Goal: Transaction & Acquisition: Purchase product/service

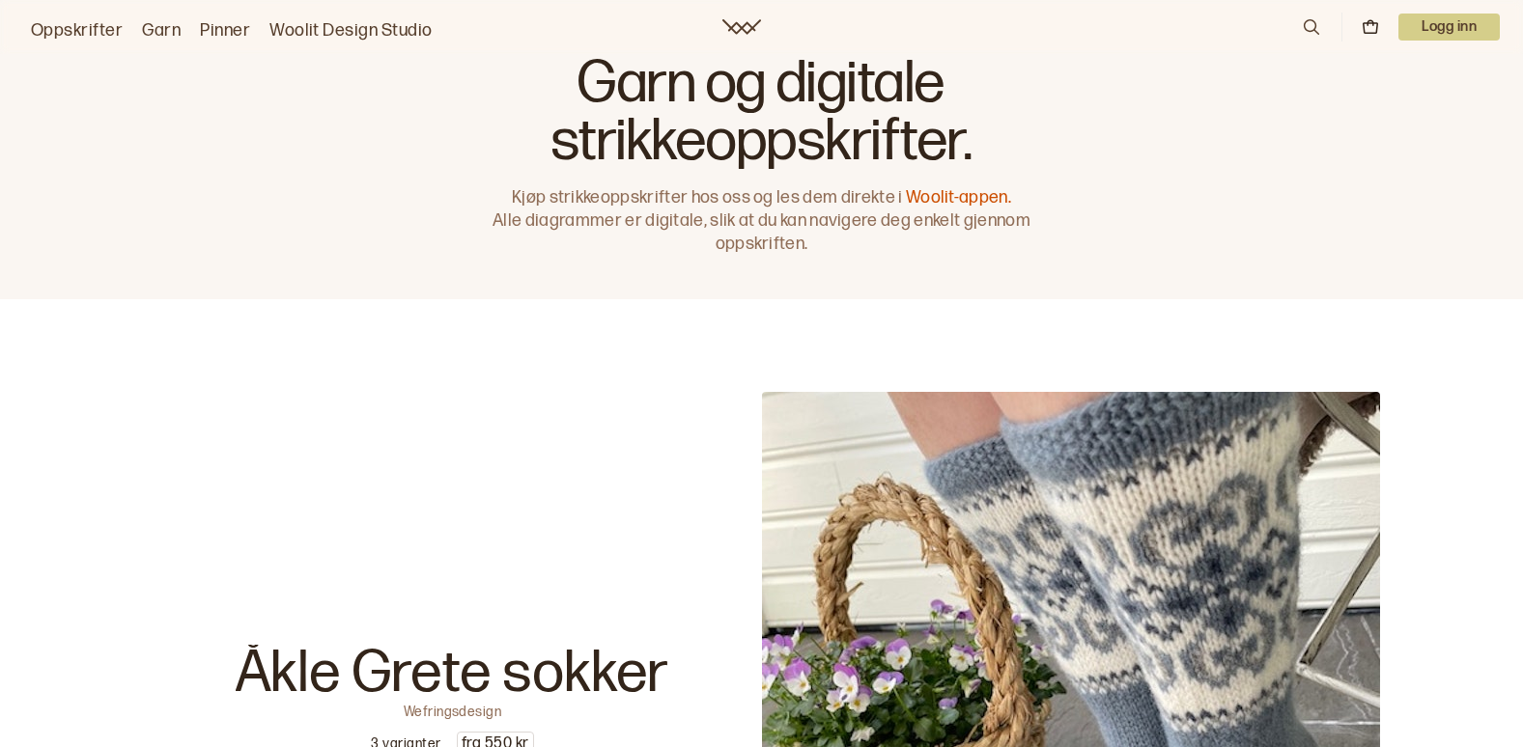
click at [1306, 17] on icon at bounding box center [1310, 26] width 21 height 21
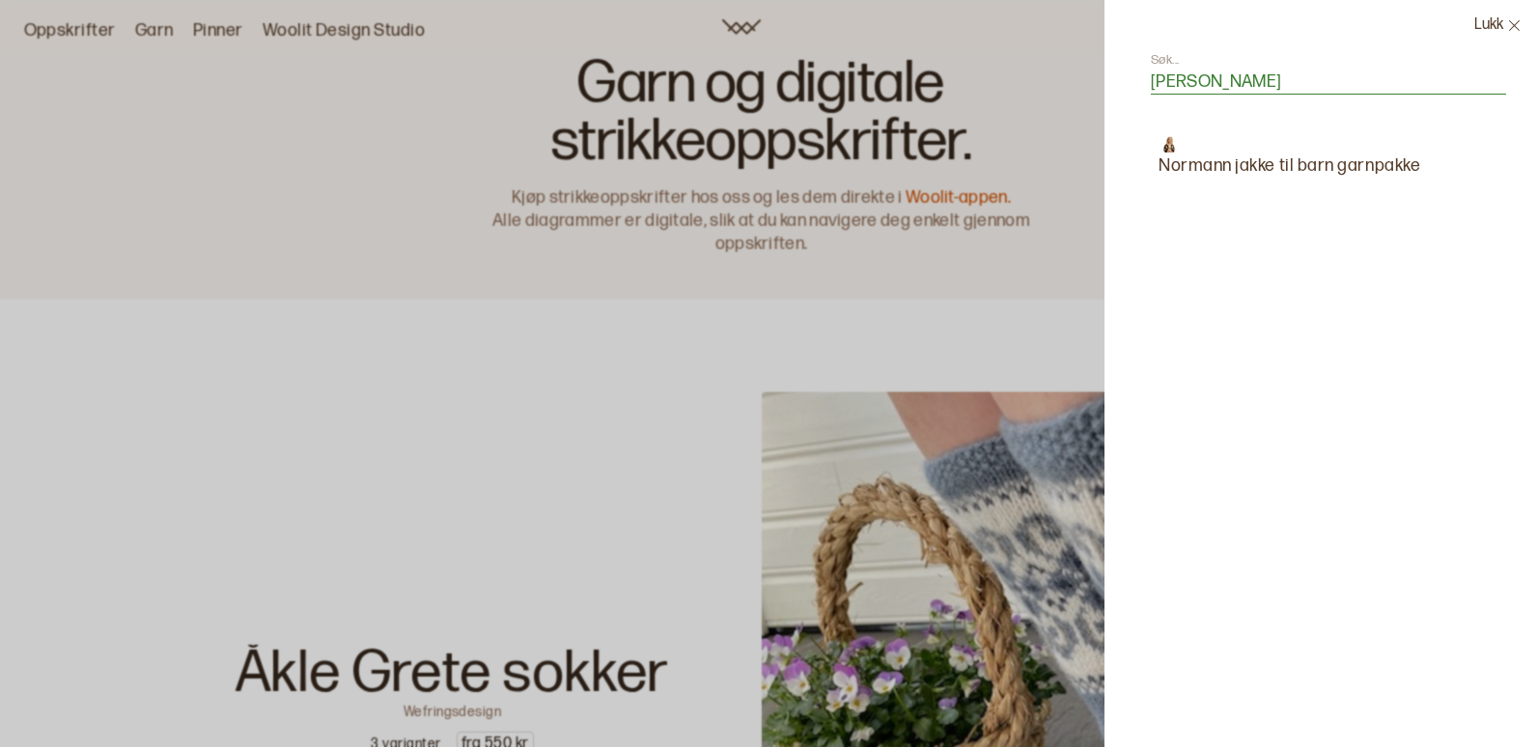
type input "[PERSON_NAME]"
click at [1314, 163] on p "Normann jakke til barn garnpakke" at bounding box center [1290, 166] width 262 height 27
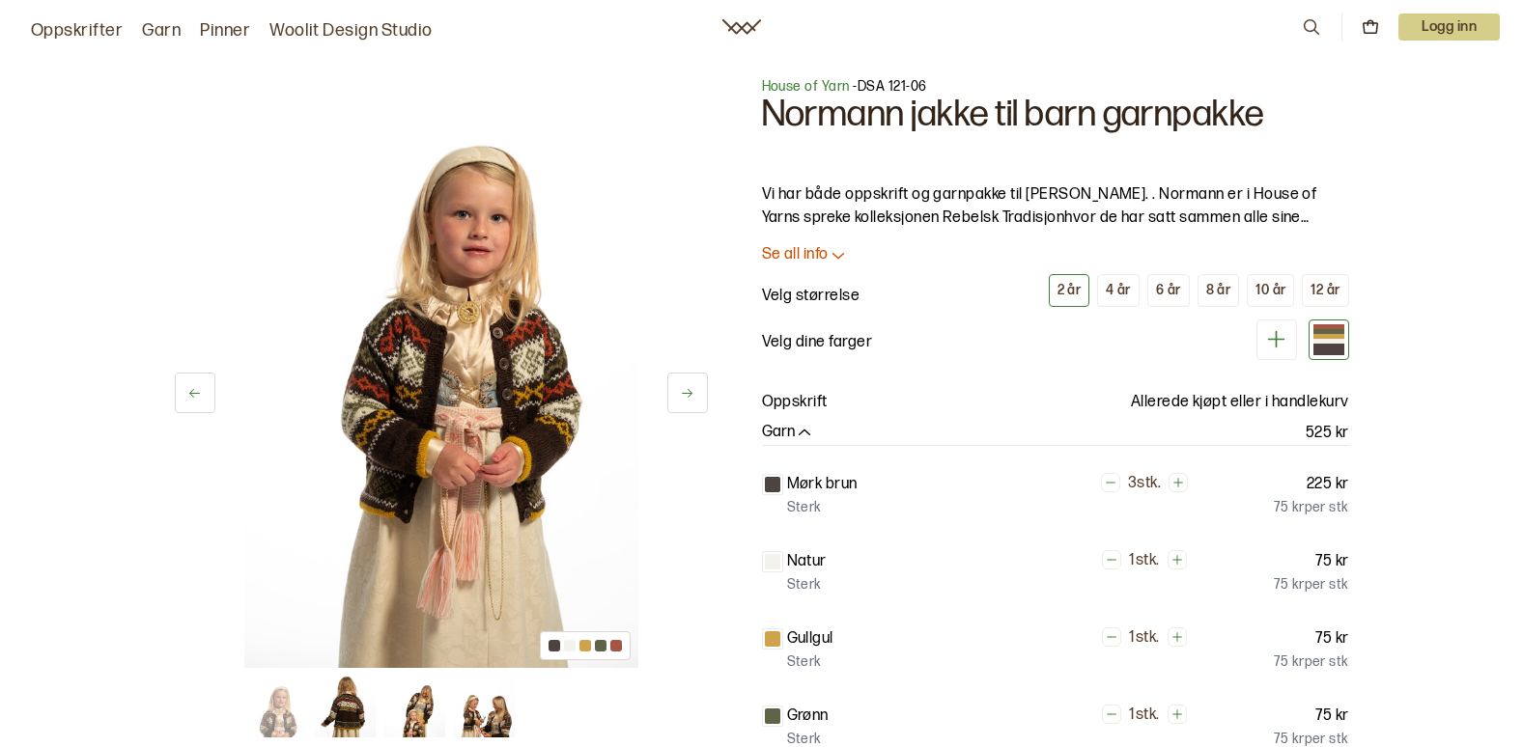
click at [1118, 256] on button "Se all info" at bounding box center [1055, 255] width 587 height 20
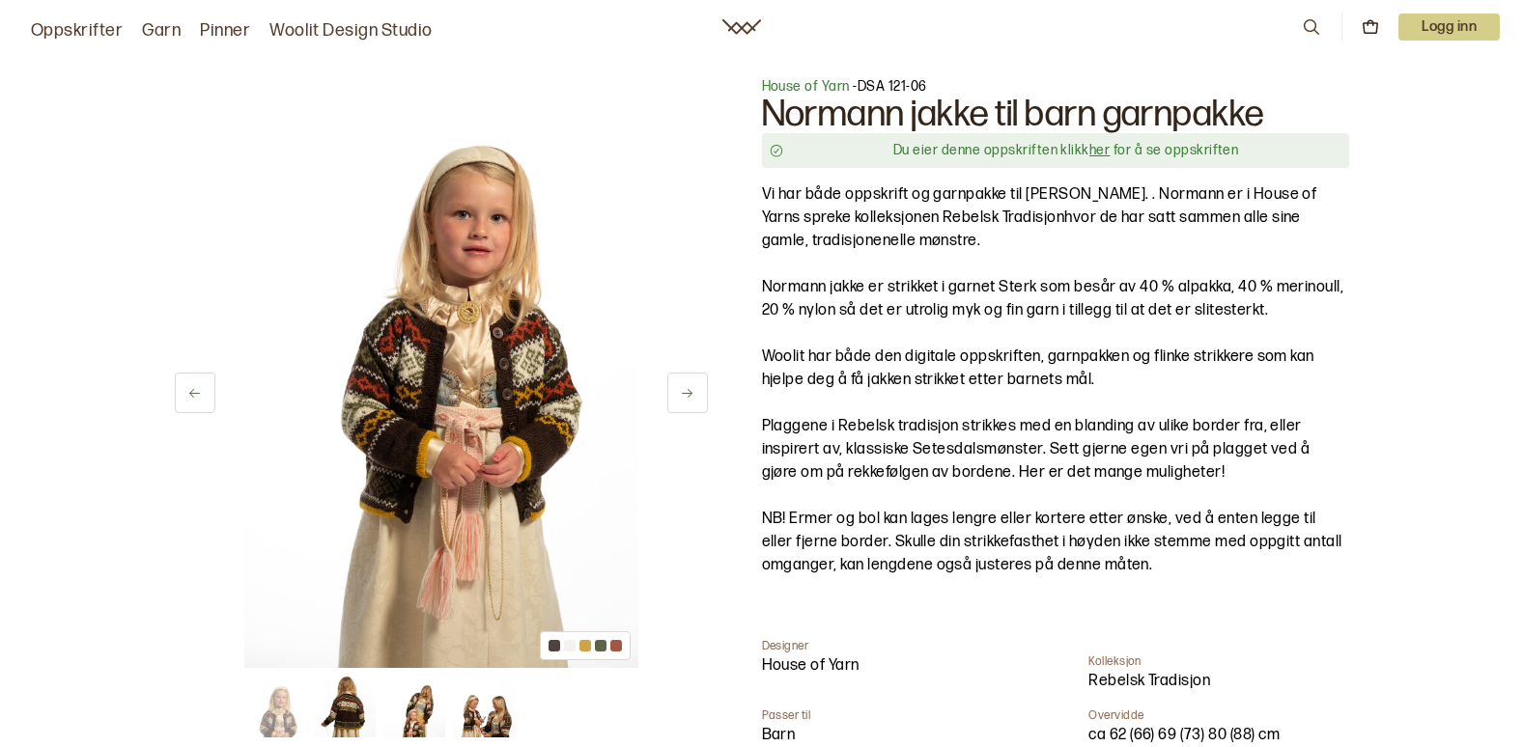
click at [1094, 146] on link "her" at bounding box center [1099, 150] width 20 height 16
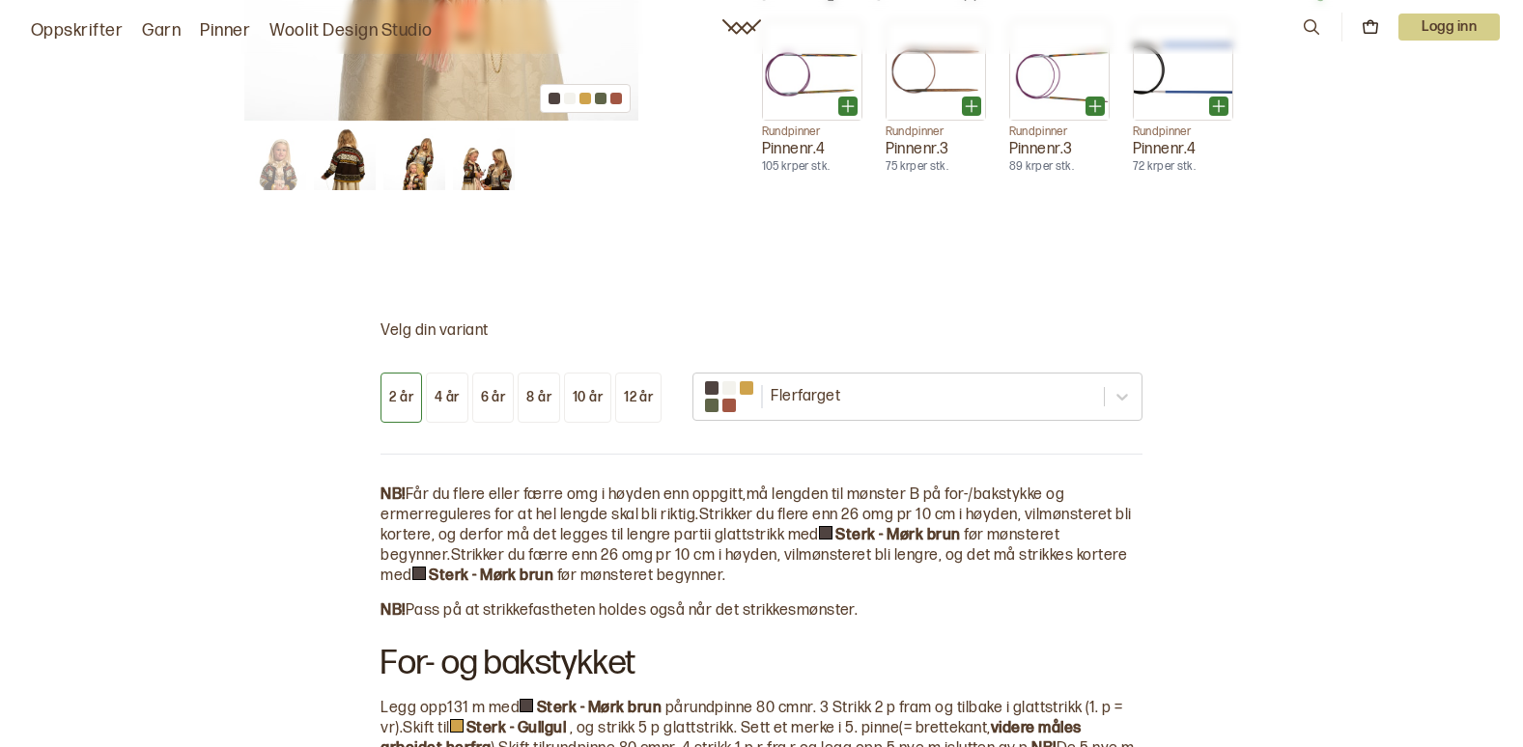
scroll to position [1961, 0]
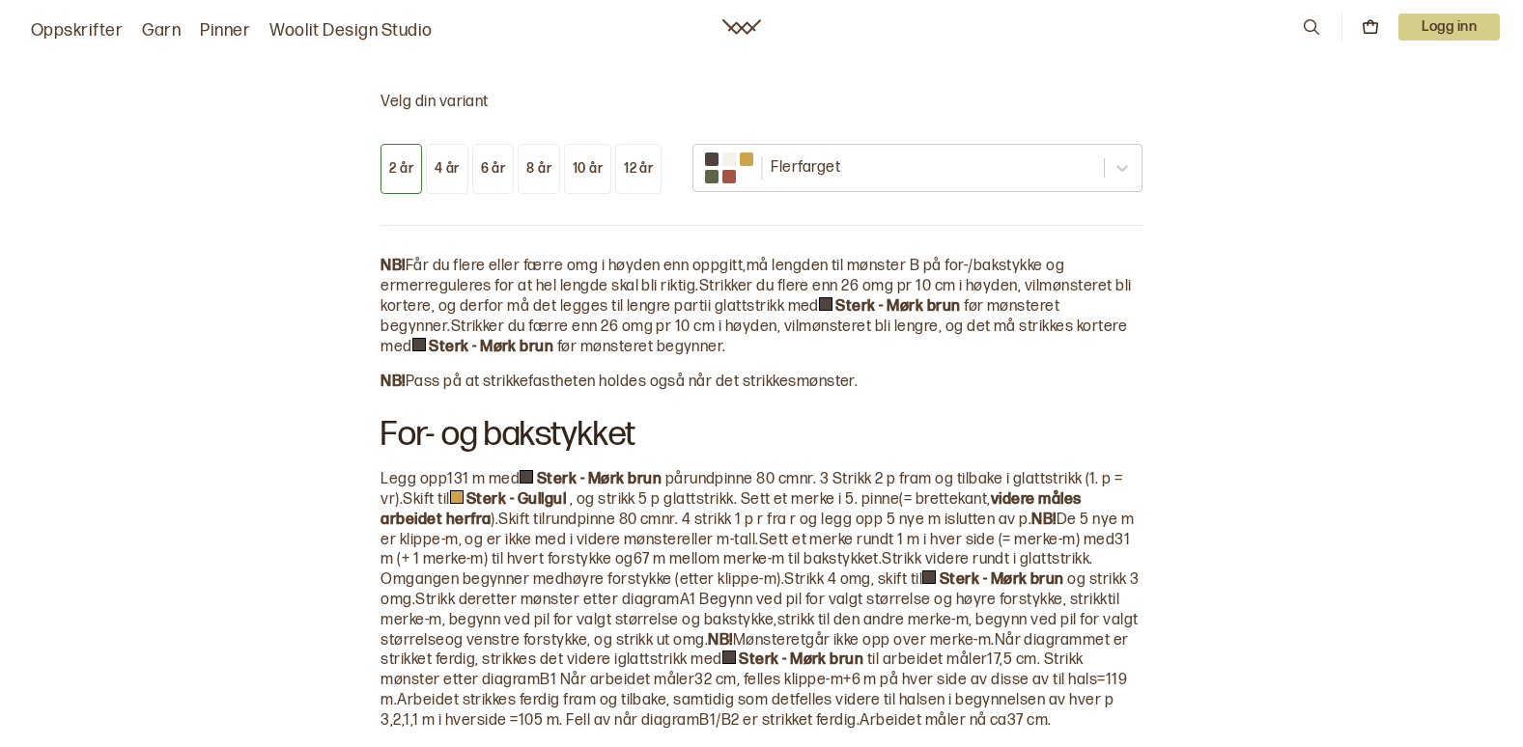
click at [448, 166] on div "4 år" at bounding box center [446, 168] width 25 height 17
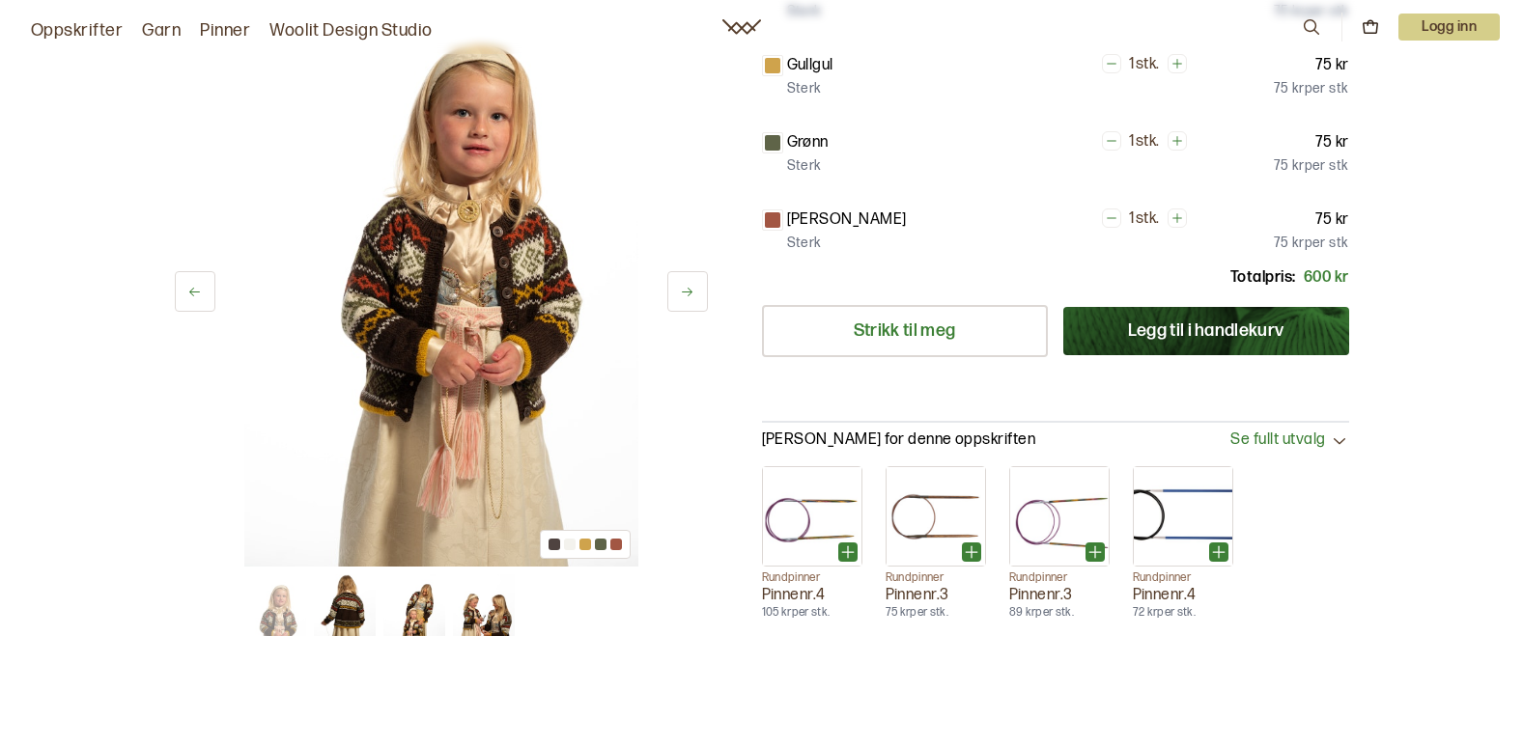
scroll to position [1285, 0]
click at [1254, 573] on div "Rundpinner Pinnenr. 4 105 kr per stk. Rundpinner Pinnenr. 3 75 kr per stk. Rund…" at bounding box center [1055, 544] width 587 height 155
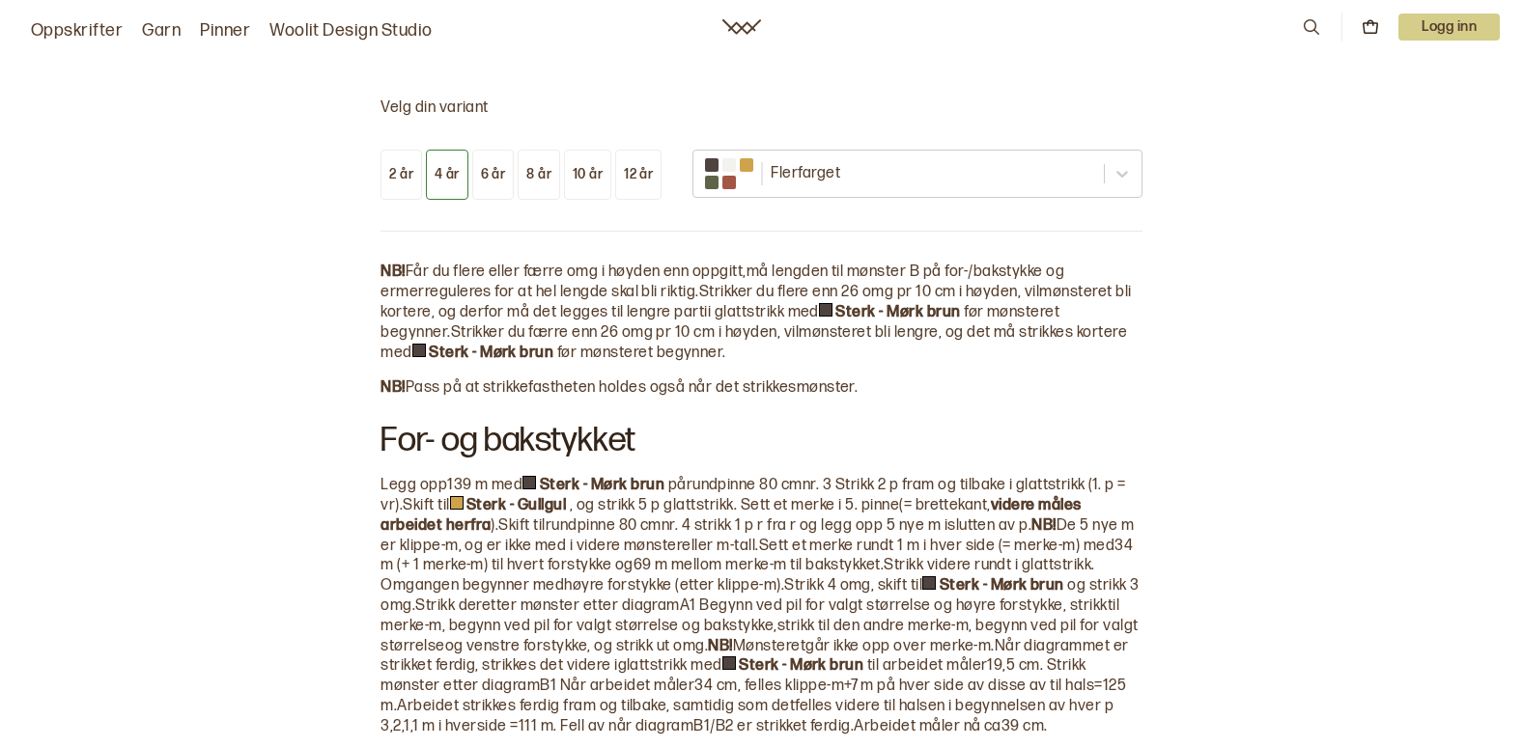
scroll to position [2057, 0]
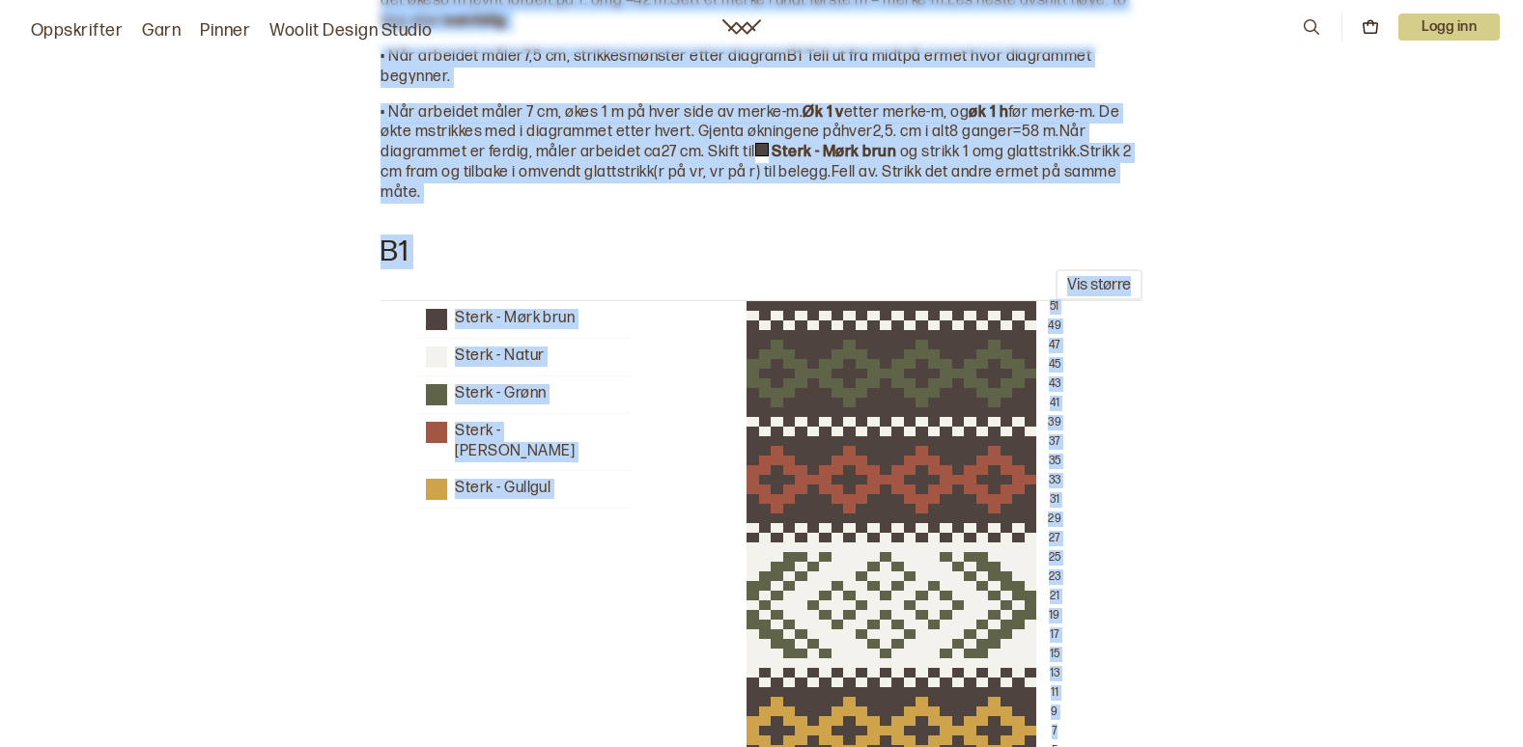
drag, startPoint x: 334, startPoint y: 83, endPoint x: 1200, endPoint y: 738, distance: 1085.6
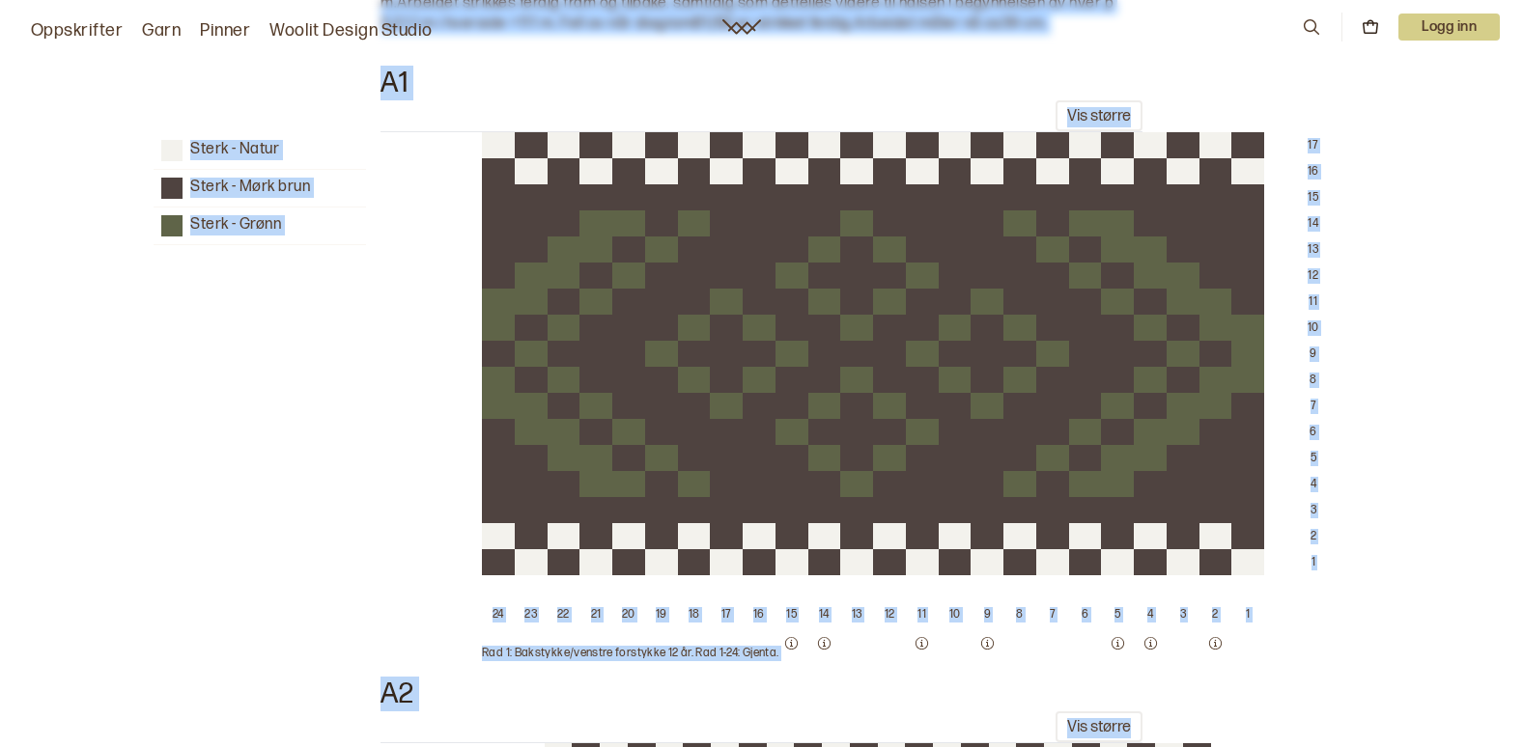
scroll to position [2914, 0]
